Goal: Task Accomplishment & Management: Use online tool/utility

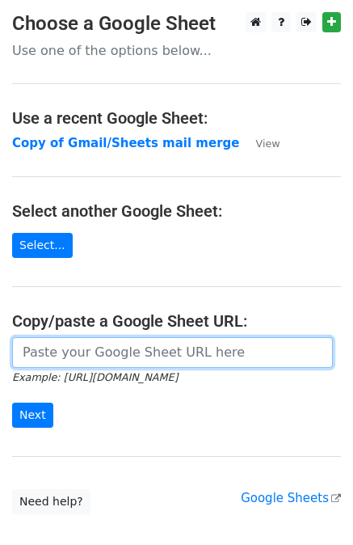
click at [158, 360] on input "url" at bounding box center [172, 352] width 321 height 31
paste input "https://docs.google.com/spreadsheets/d/1BkKH8tJnoYeVxHA8zEGlNlFve5Pil72X-5lfm86…"
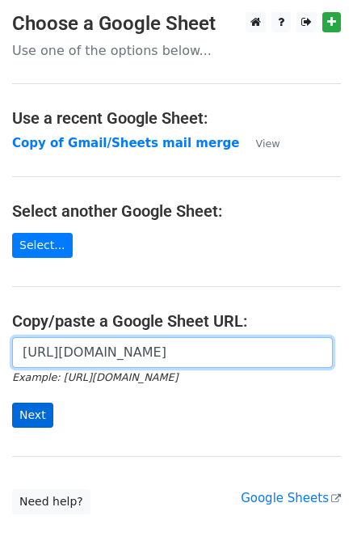
type input "https://docs.google.com/spreadsheets/d/1BkKH8tJnoYeVxHA8zEGlNlFve5Pil72X-5lfm86…"
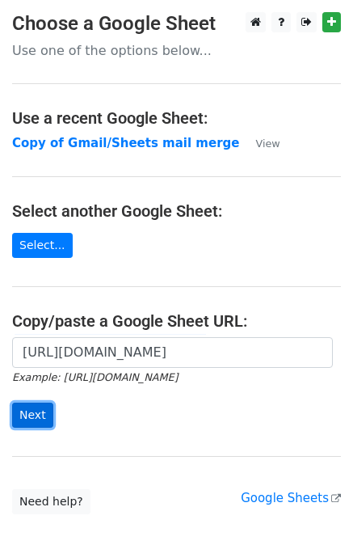
scroll to position [0, 0]
click at [43, 419] on input "Next" at bounding box center [32, 415] width 41 height 25
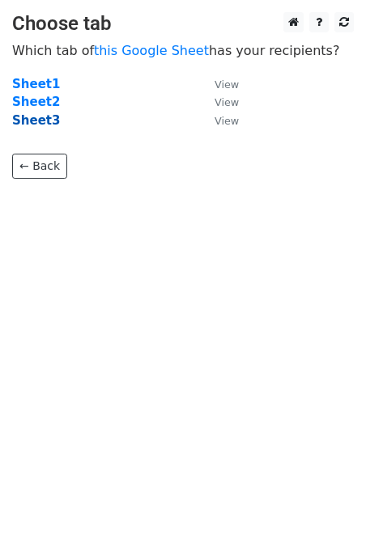
click at [40, 121] on strong "Sheet3" at bounding box center [36, 120] width 48 height 15
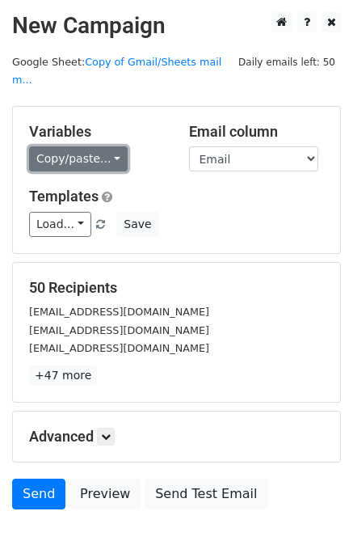
click at [93, 148] on link "Copy/paste..." at bounding box center [78, 158] width 99 height 25
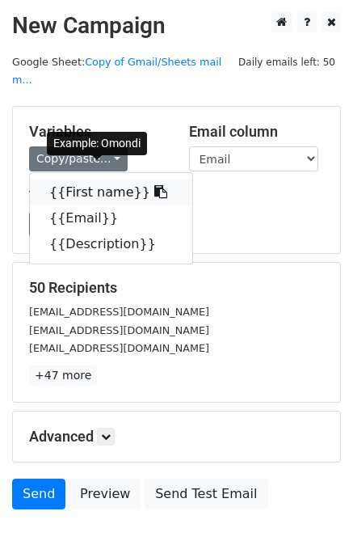
click at [95, 180] on link "{{First name}}" at bounding box center [111, 193] width 163 height 26
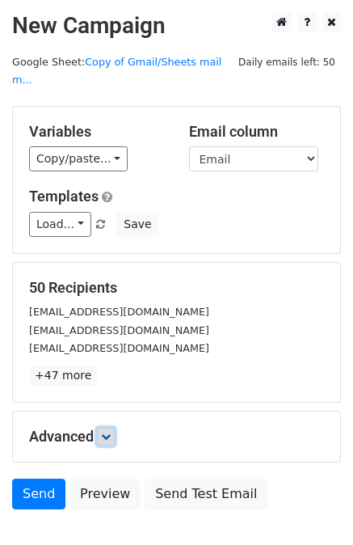
click at [104, 432] on icon at bounding box center [106, 437] width 10 height 10
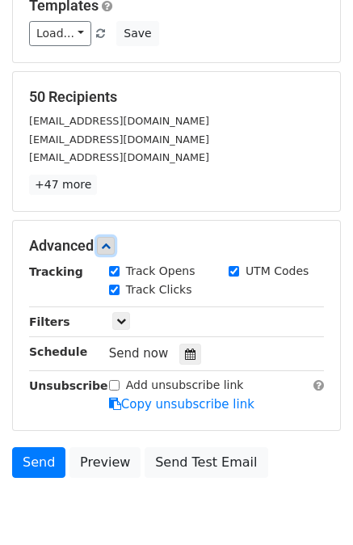
scroll to position [200, 0]
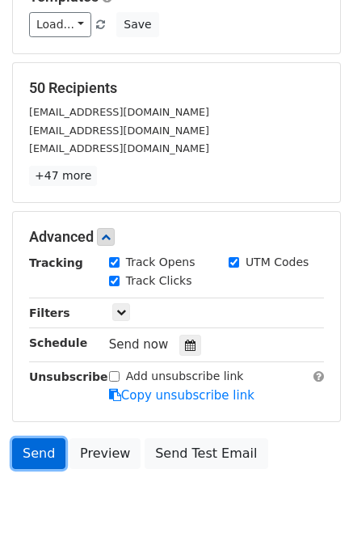
click at [28, 438] on link "Send" at bounding box center [38, 453] width 53 height 31
